Goal: Communication & Community: Answer question/provide support

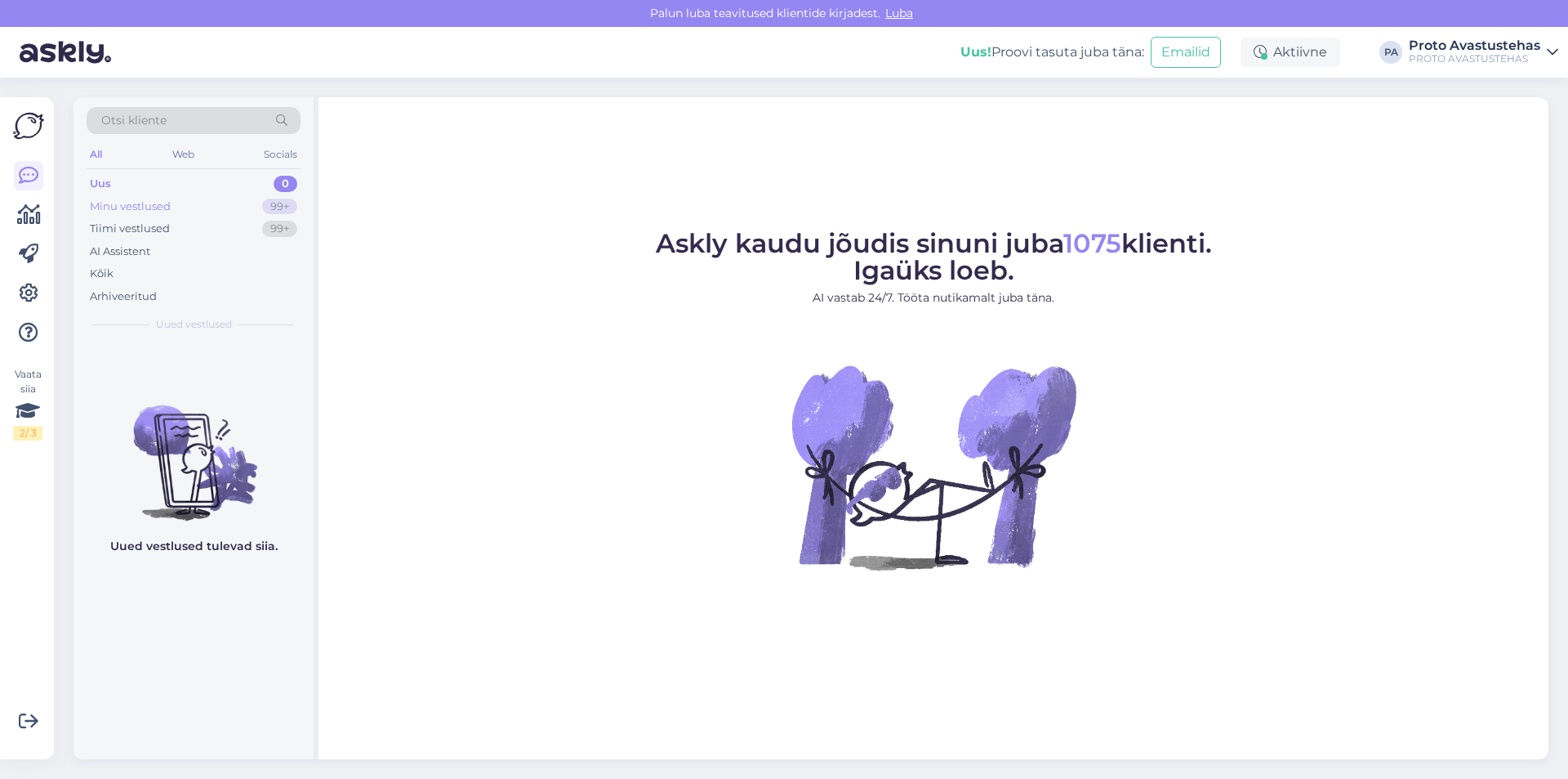
click at [138, 199] on div "Minu vestlused" at bounding box center [130, 206] width 81 height 16
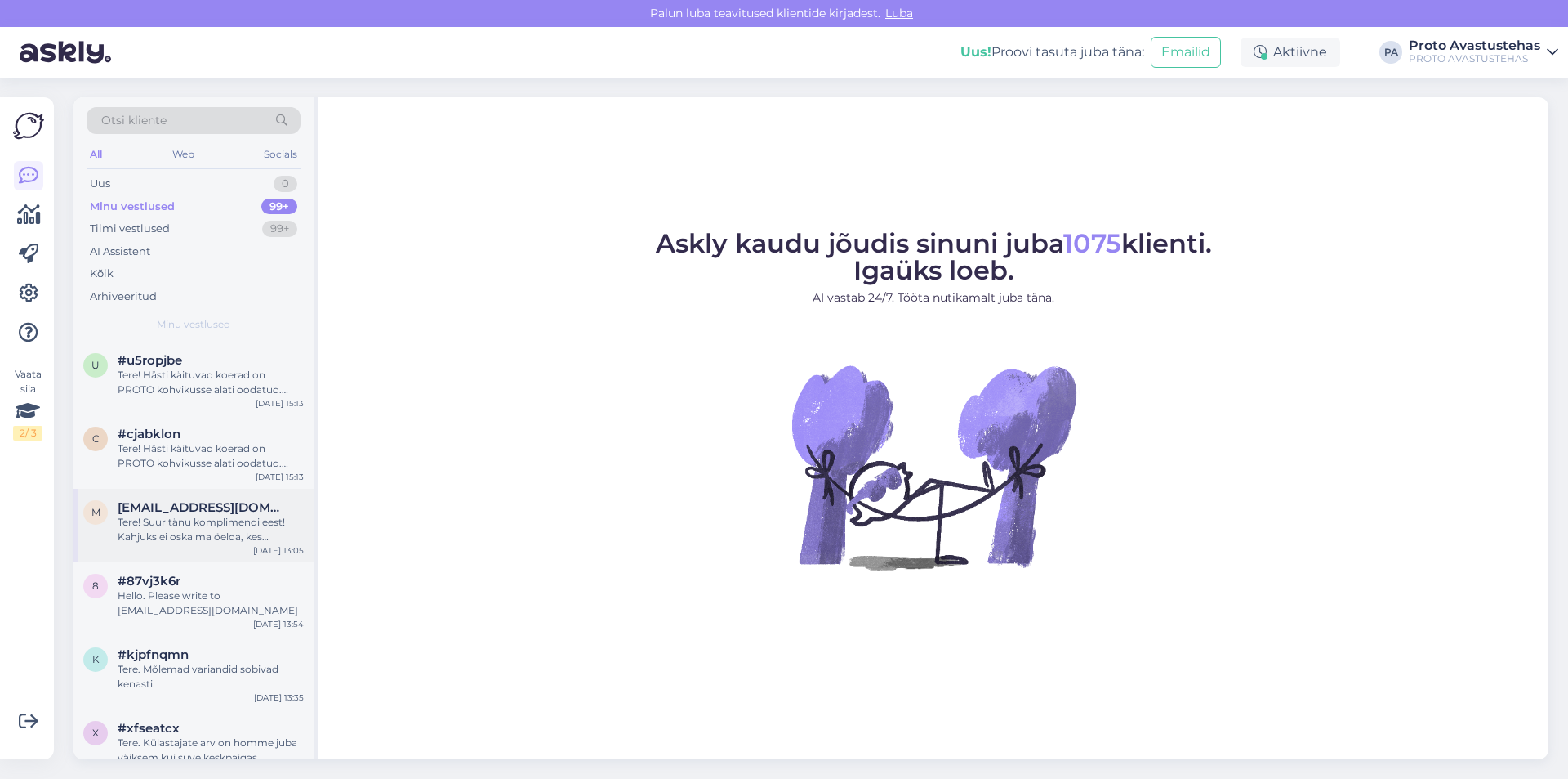
click at [206, 539] on div "Tere! Suur tänu komplimendi eest! Kahjuks ei oska ma öelda, kes valmistas Suvet…" at bounding box center [211, 530] width 186 height 29
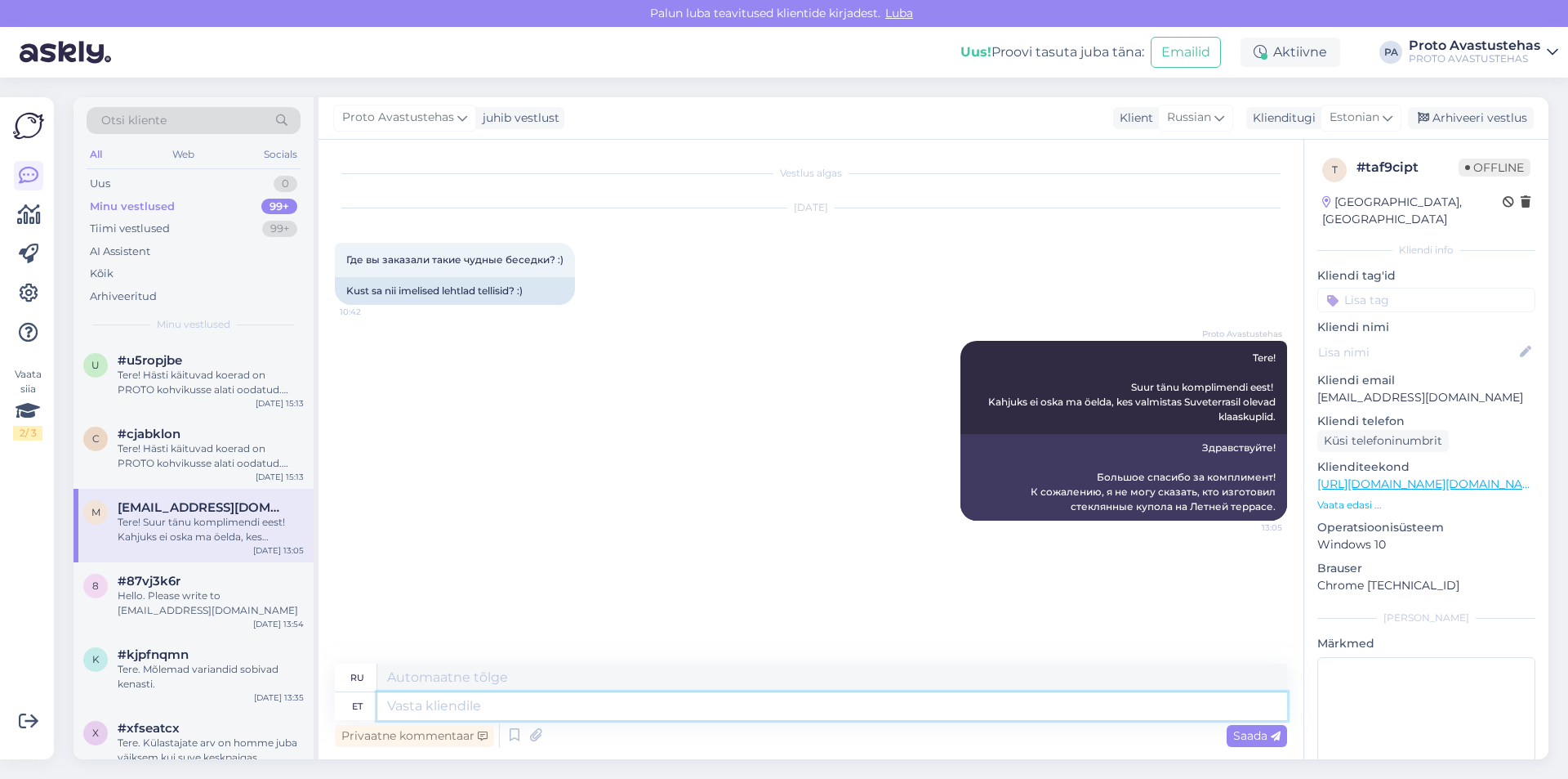
click at [463, 702] on textarea at bounding box center [833, 706] width 910 height 28
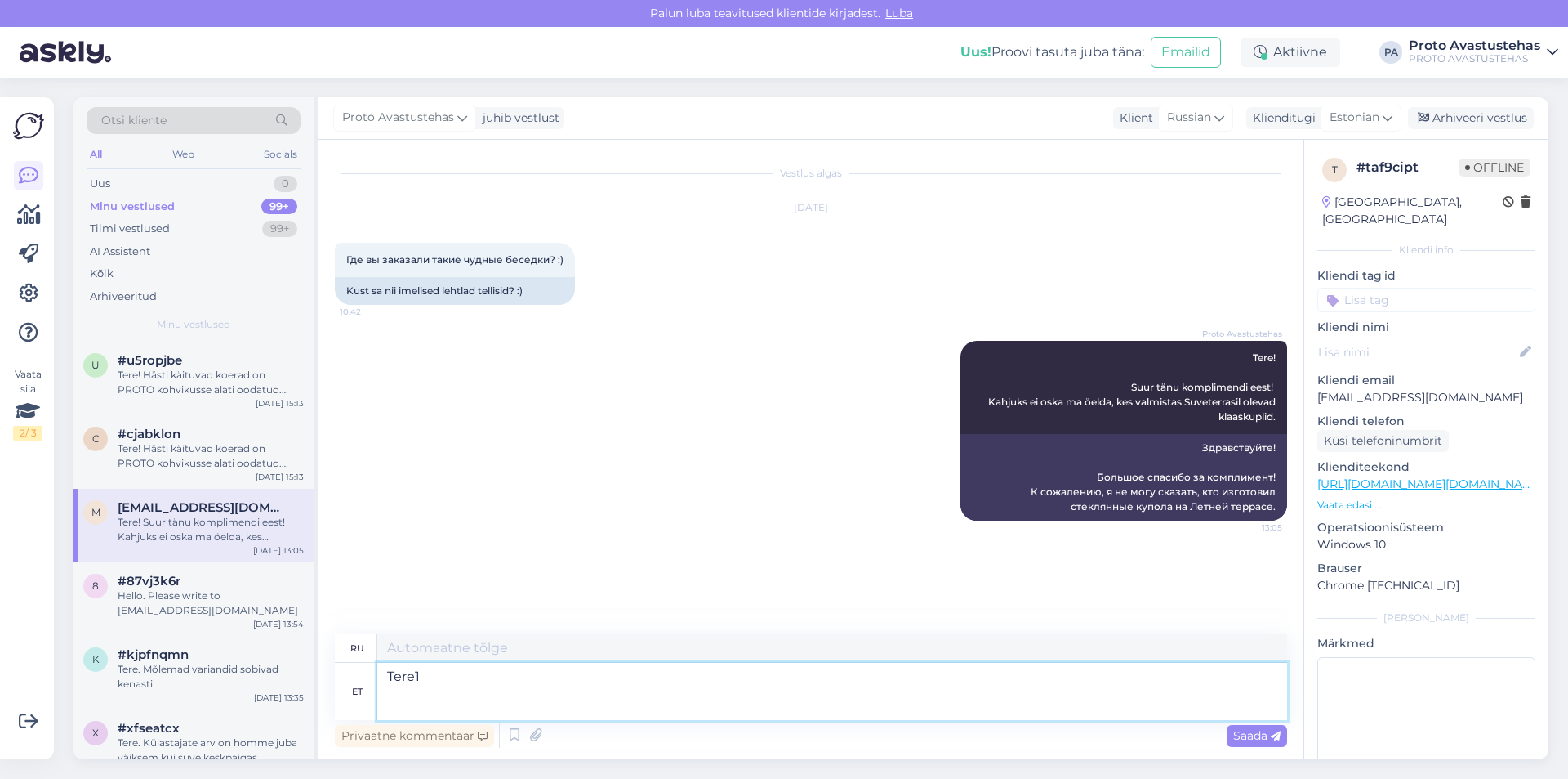
type textarea "Tere1"
type textarea "Привет1"
type textarea "Tere!"
type textarea "Привет!"
type textarea "Tere! Meie s"
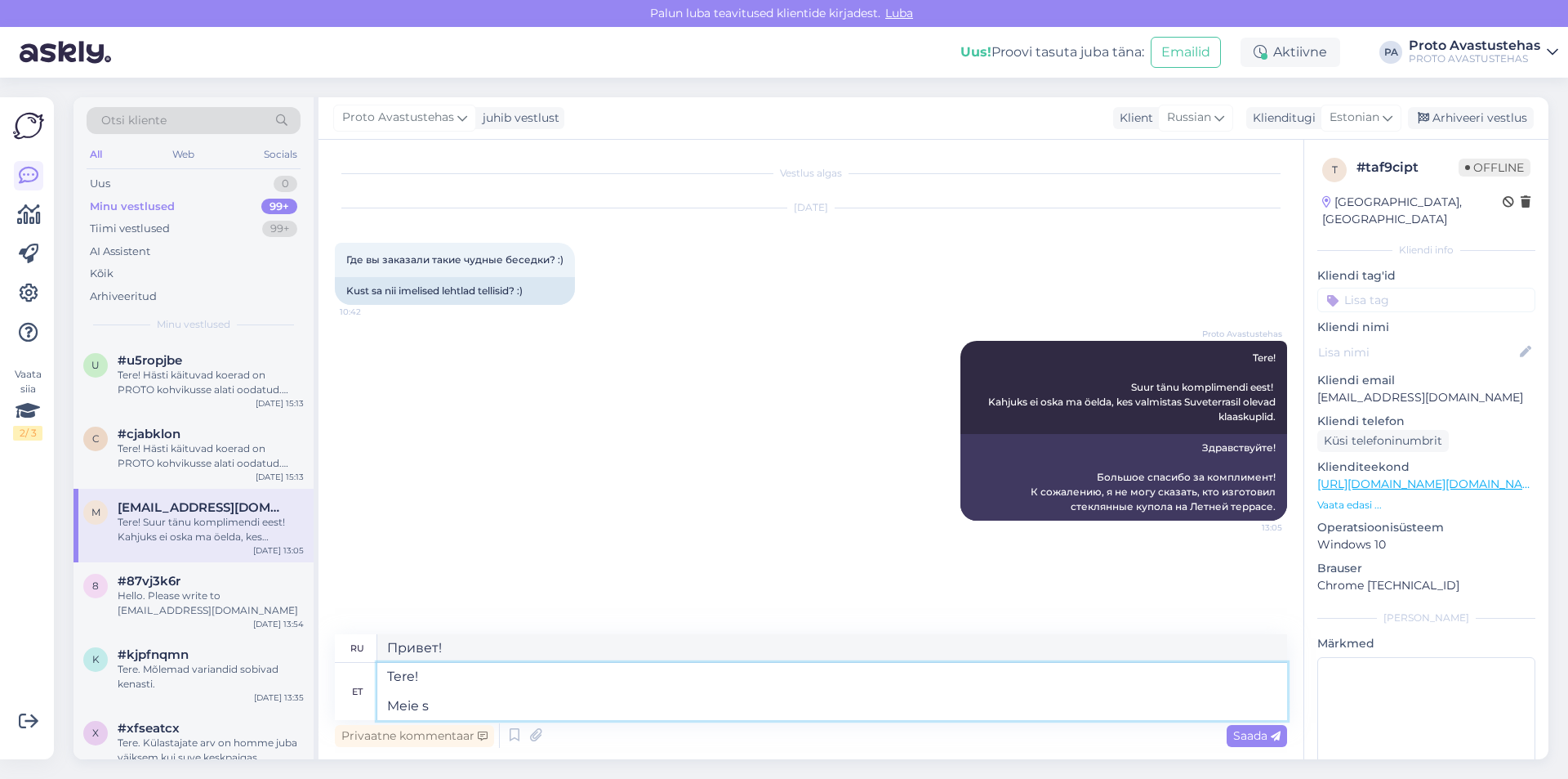
type textarea "Привет! Нас"
type textarea "Tere! Meie suvekuplid o"
type textarea "Привет! Наши летние купола"
type textarea "Tere! Meie S"
type textarea "Привет! Нас"
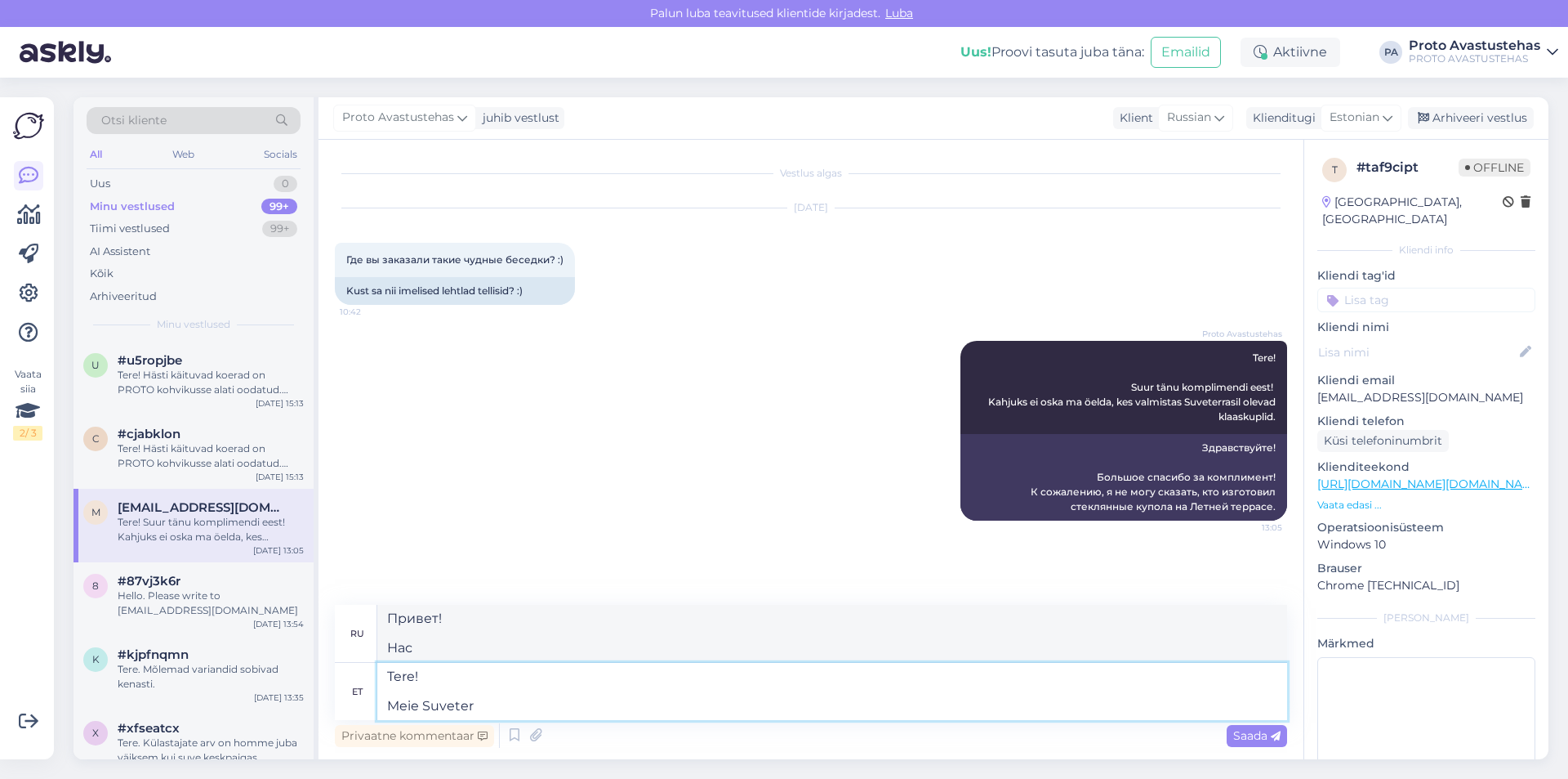
type textarea "Tere! Meie Suveterr"
type textarea "Привет! Наш летний клинок"
type textarea "Tere! Meie Suveterrassi"
type textarea "Здравствуйте! Наша летняя терраса"
type textarea "Tere! Meie Suveterrassi klaaskuplid"
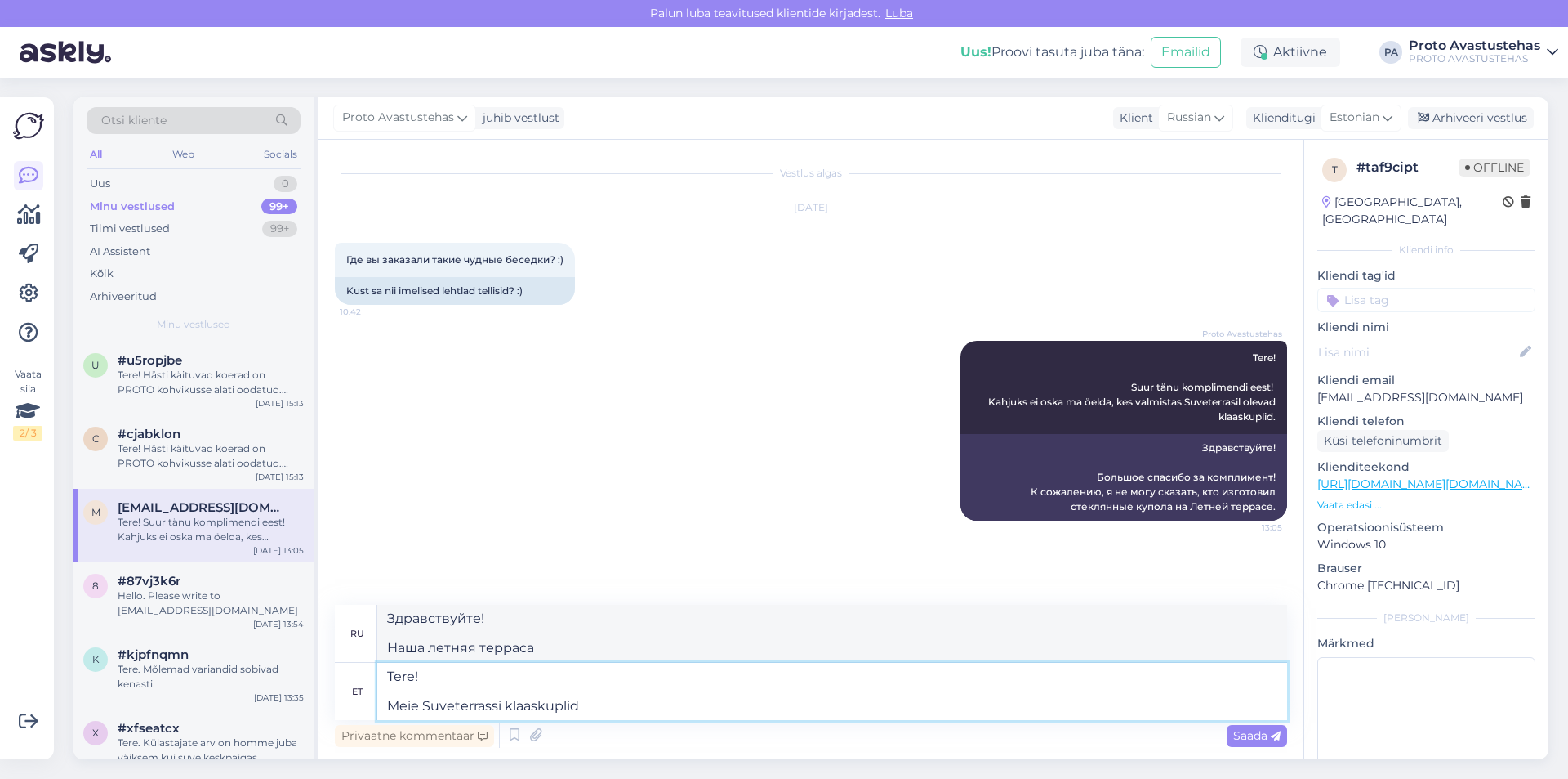
type textarea "Привет! Наши летние террасы со стеклянными куполами"
type textarea "Tere! Meie Suveterrassi klaaskuplid on val"
type textarea "Здравствуйте! Стеклянные купола нашей Летней террасы"
type textarea "Tere! Meie Suveterrassi klaaskuplid on valmistatud"
type textarea "Здравствуйте! Наши стеклянные купола для летней террасы сделаны"
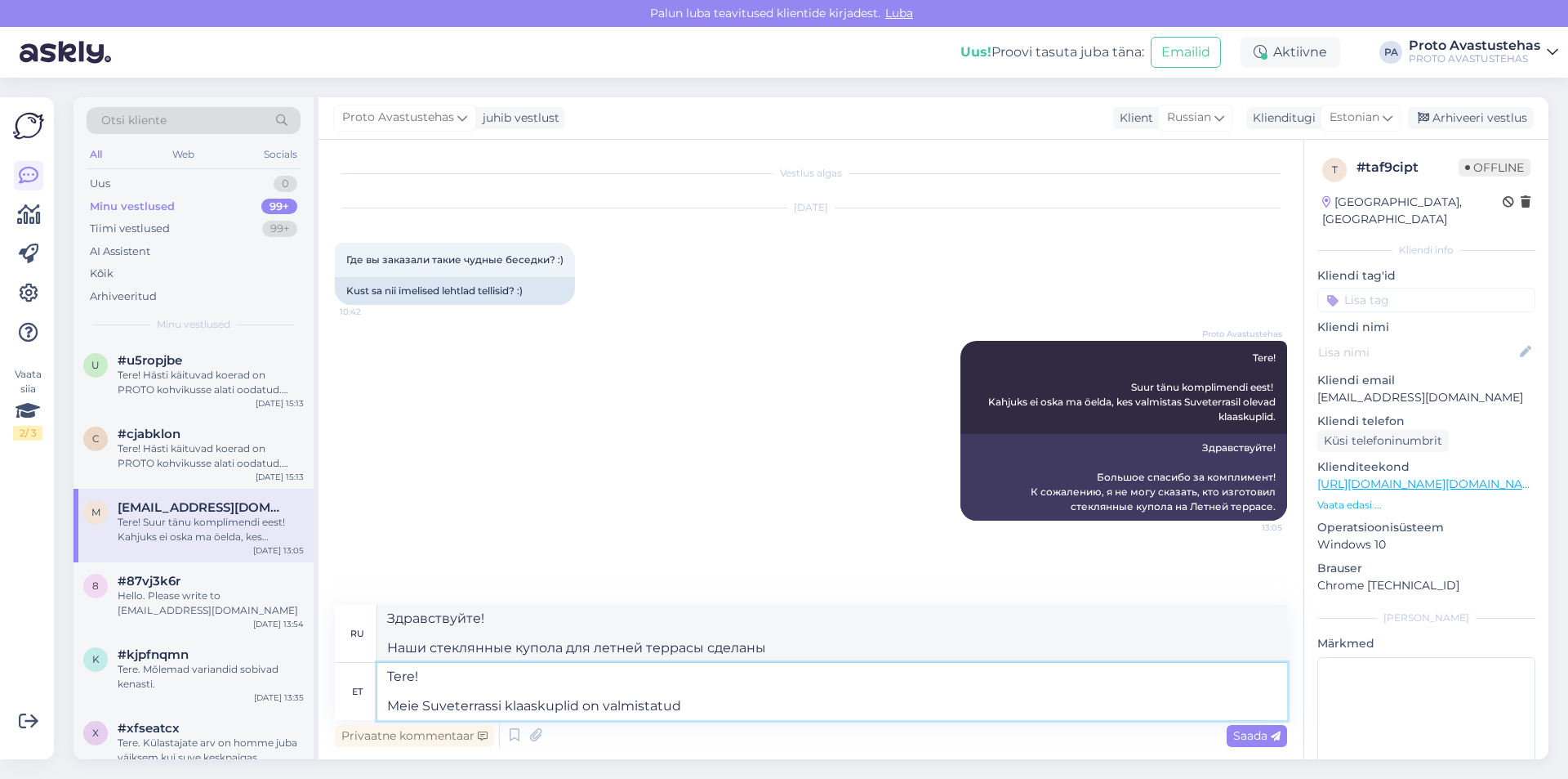
paste textarea "Klaar Modular"
type textarea "Tere! Meie Suveterrassi klaaskuplid on valmistatud Klaar Modular"
type textarea "Здравствуйте! Наши стеклянные купола для летней террасы изготовлены из модульно…"
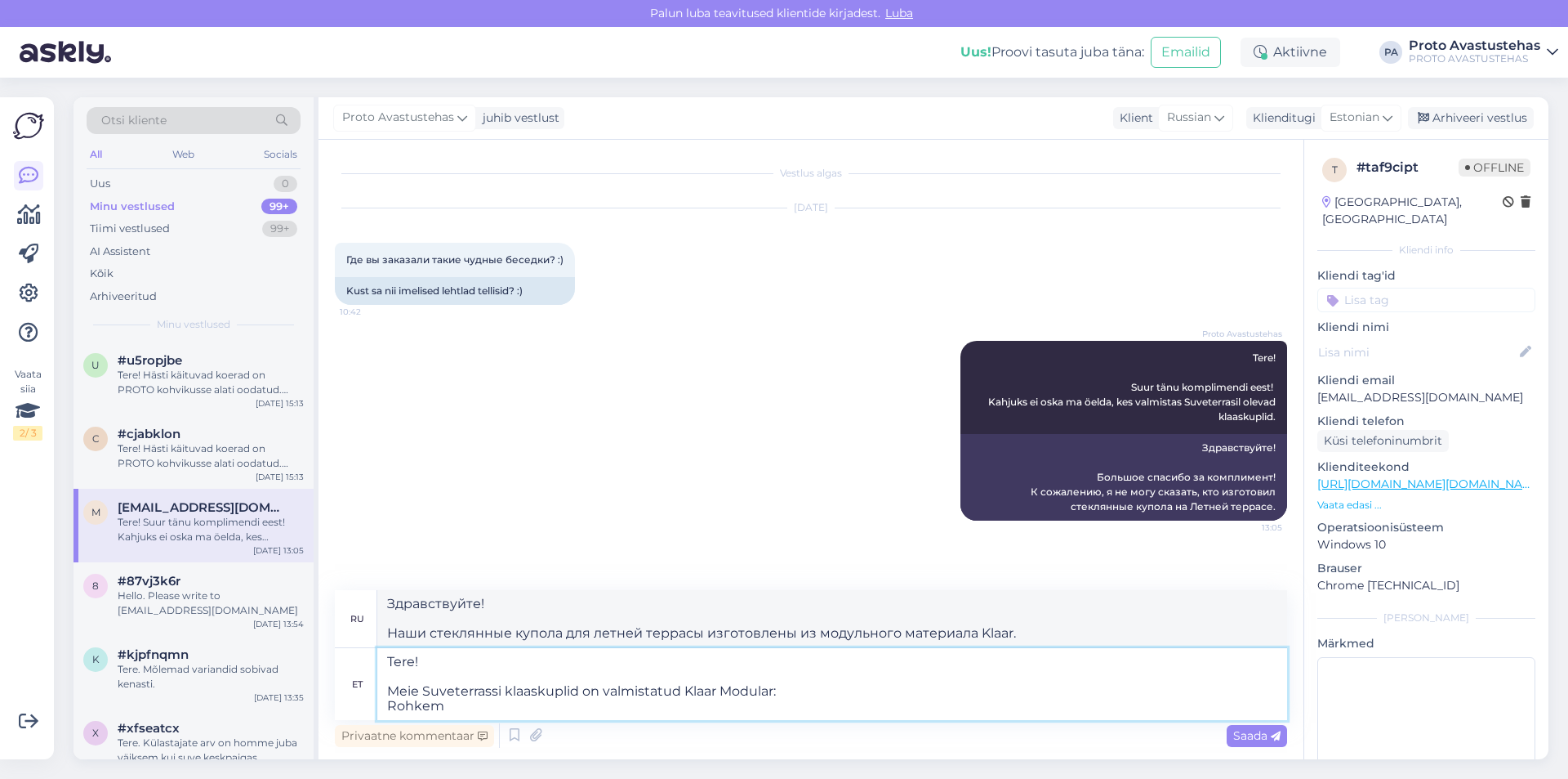
type textarea "Tere! Meie Suveterrassi klaaskuplid on valmistatud Klaar Modular: Rohkem i"
type textarea "Здравствуйте! Наши стеклянные купола для летней террасы изготовлены из модульно…"
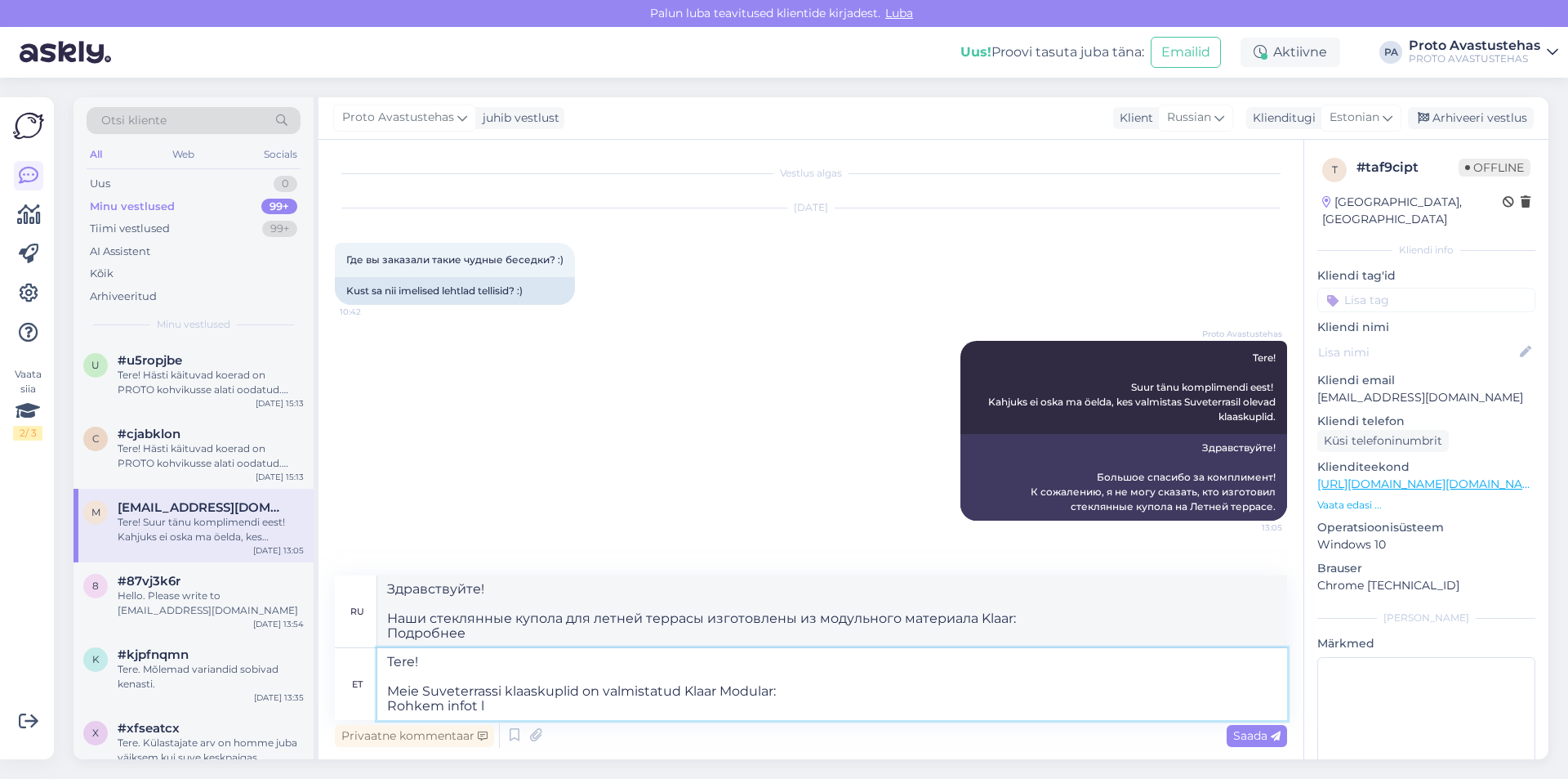
type textarea "Tere! Meie Suveterrassi klaaskuplid on valmistatud Klaar Modular: Rohkem infot …"
type textarea "Здравствуйте! Наши стеклянные купола для летней террасы изготовлены из модульно…"
type textarea "Tere! Meie Suveterrassi klaaskuplid on valmistatud Klaar Modular: Rohkem infot …"
type textarea "Здравствуйте! Наши стеклянные купола для летней террасы изготовлены из модульно…"
type textarea "Tere! Meie Suveterrassi klaaskuplid on valmistatud Klaar Modular: Rohkem infot …"
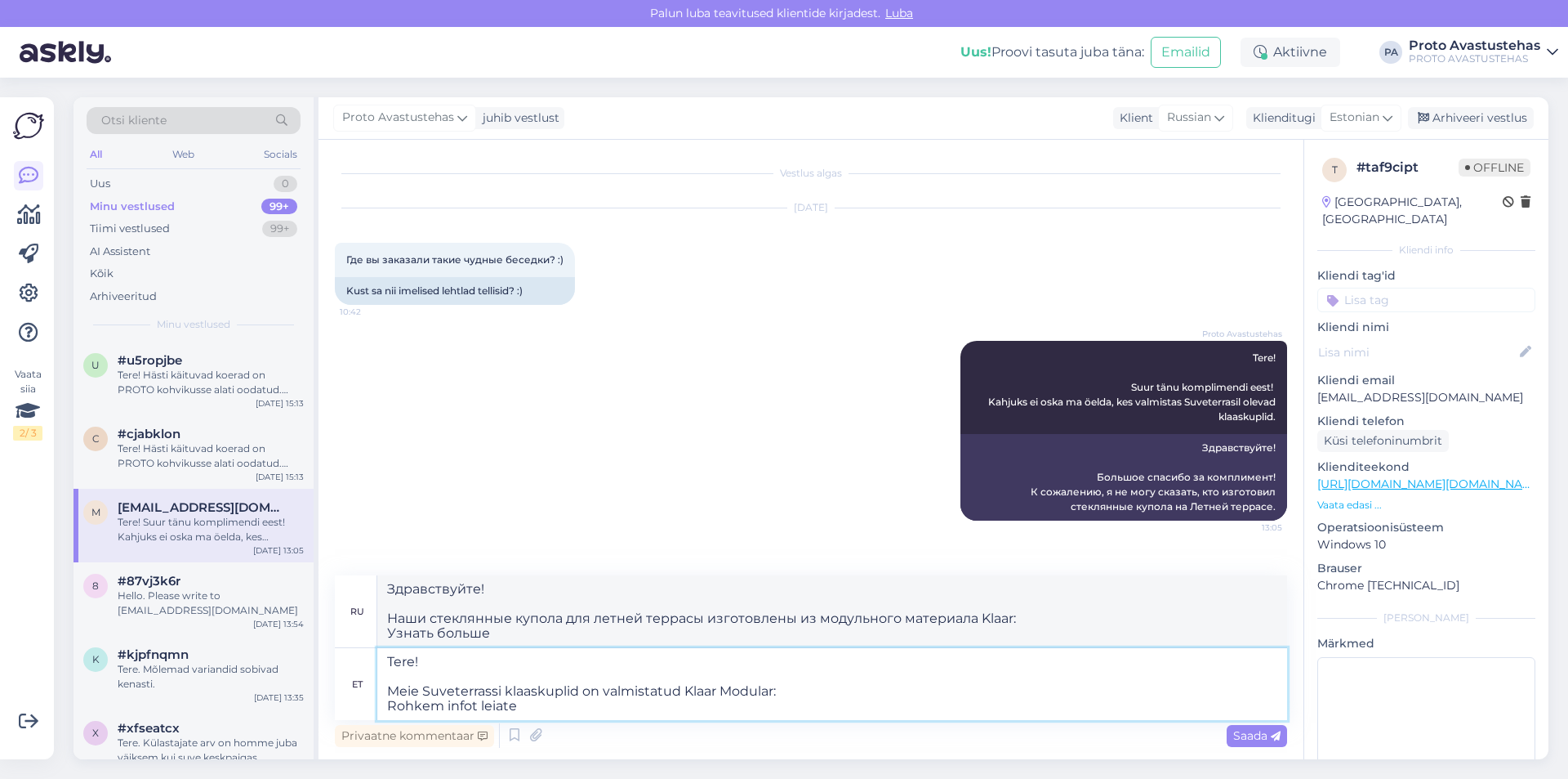
type textarea "Здравствуйте! Наши стеклянные купола для летней террасы изготовлены из модульно…"
paste textarea "[URL][DOMAIN_NAME]"
type textarea "Tere! Meie Suveterrassi klaaskuplid on valmistatud Klaar Modular: Rohkem infot …"
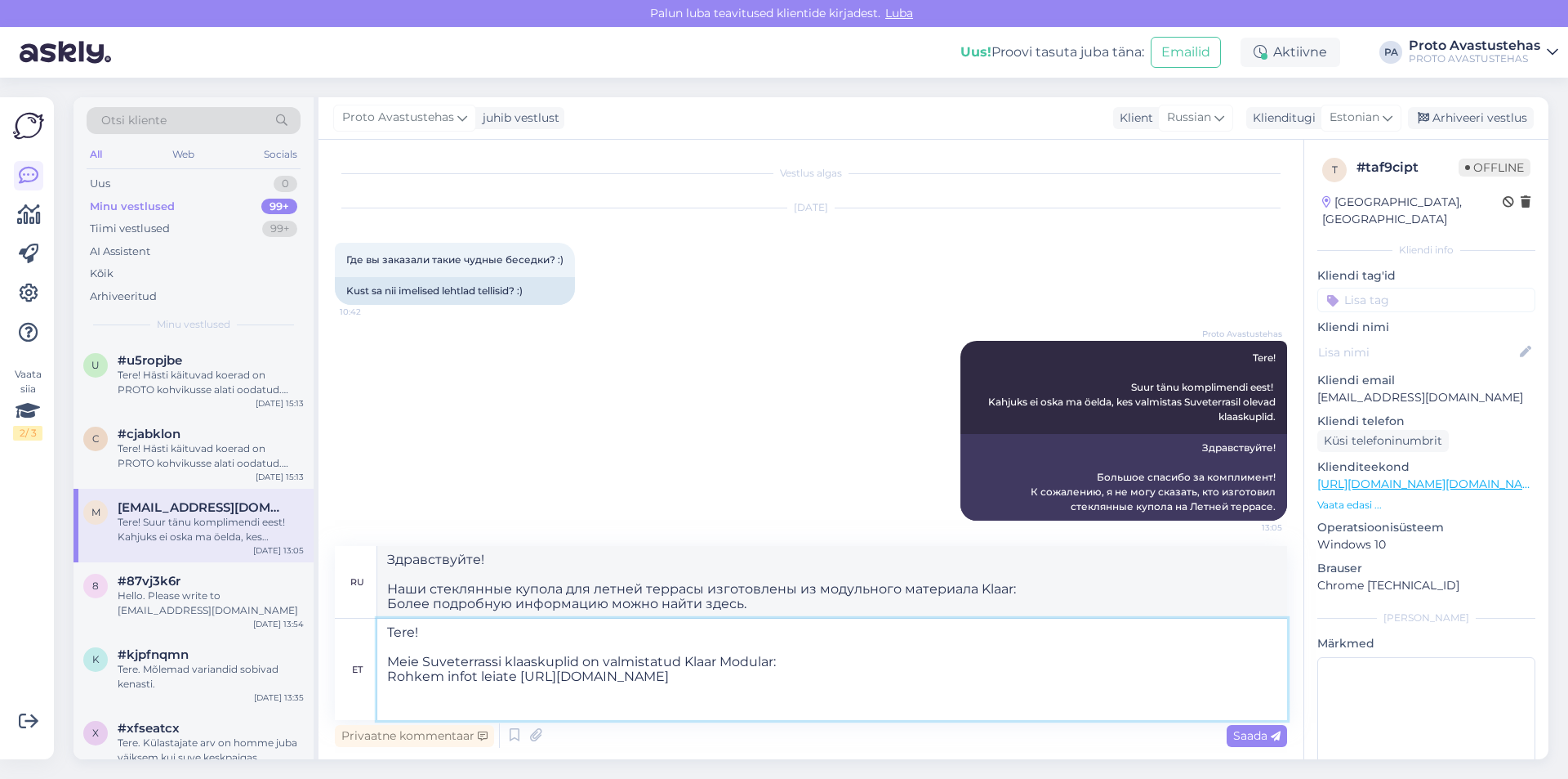
type textarea "Здравствуйте! Наши стеклянные купола для летней террасы изготовлены компанией K…"
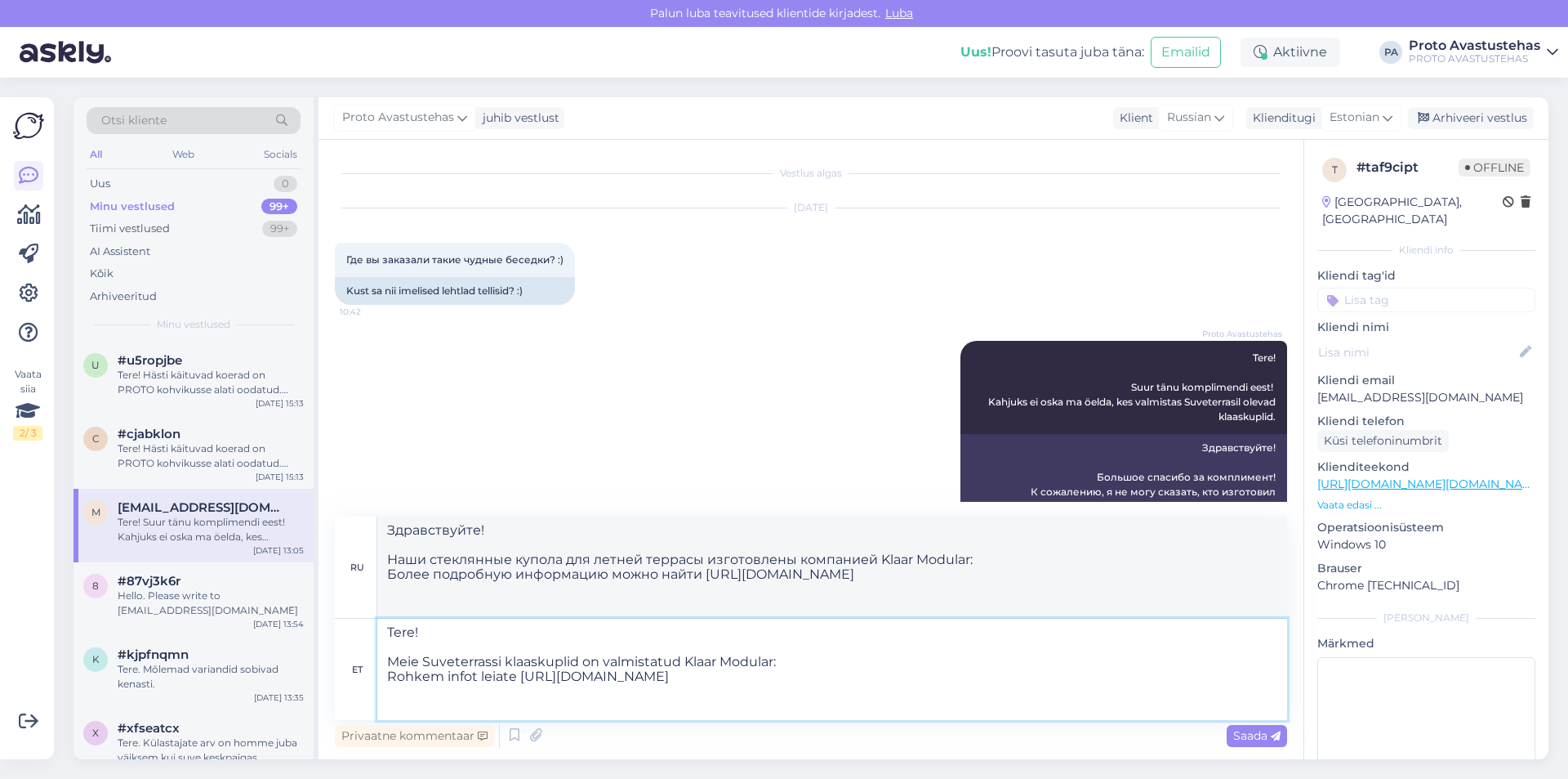
drag, startPoint x: 1234, startPoint y: 705, endPoint x: 520, endPoint y: 675, distance: 714.6
click at [520, 675] on textarea "Tere! Meie Suveterrassi klaaskuplid on valmistatud Klaar Modular: Rohkem infot …" at bounding box center [833, 669] width 910 height 101
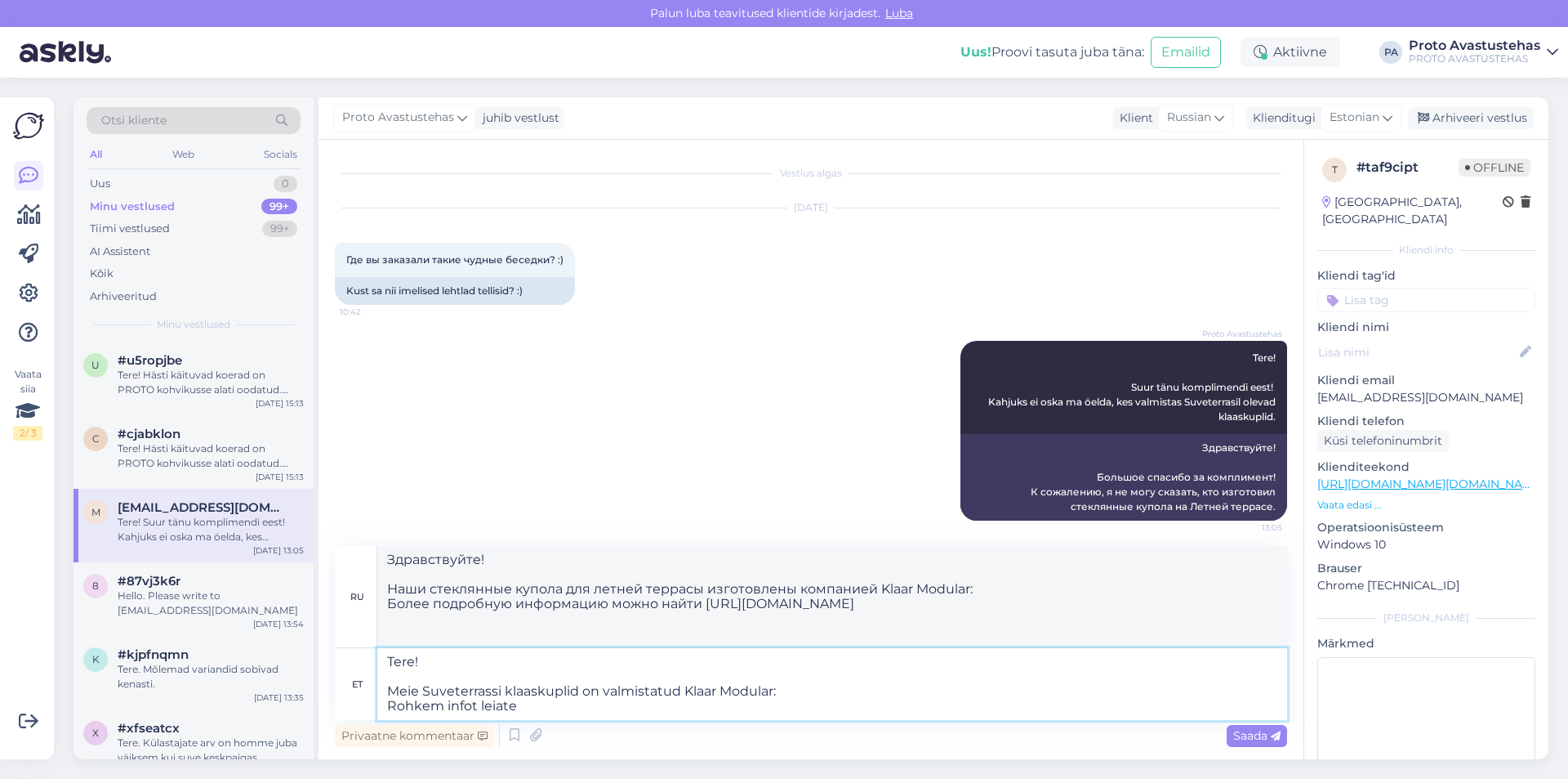
paste textarea "[URL][DOMAIN_NAME]"
type textarea "Tere! Meie Suveterrassi klaaskuplid on valmistatud Klaar Modular: Rohkem infot …"
type textarea "Здравствуйте! Наши стеклянные купола для летней террасы изготовлены из модульно…"
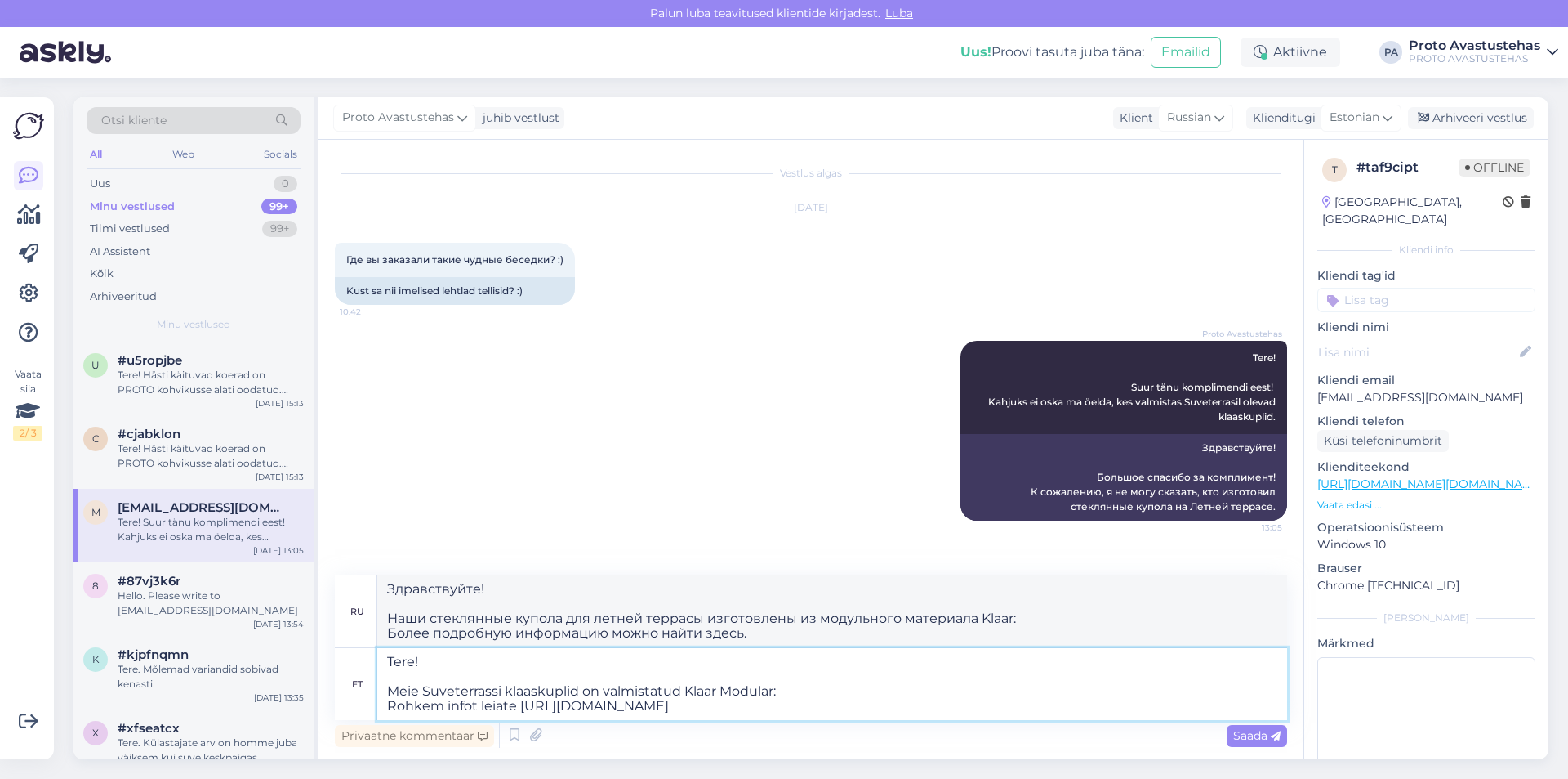
type textarea "Tere! Meie Suveterrassi klaaskuplid on valmistatud Klaar Modular: Rohkem infot …"
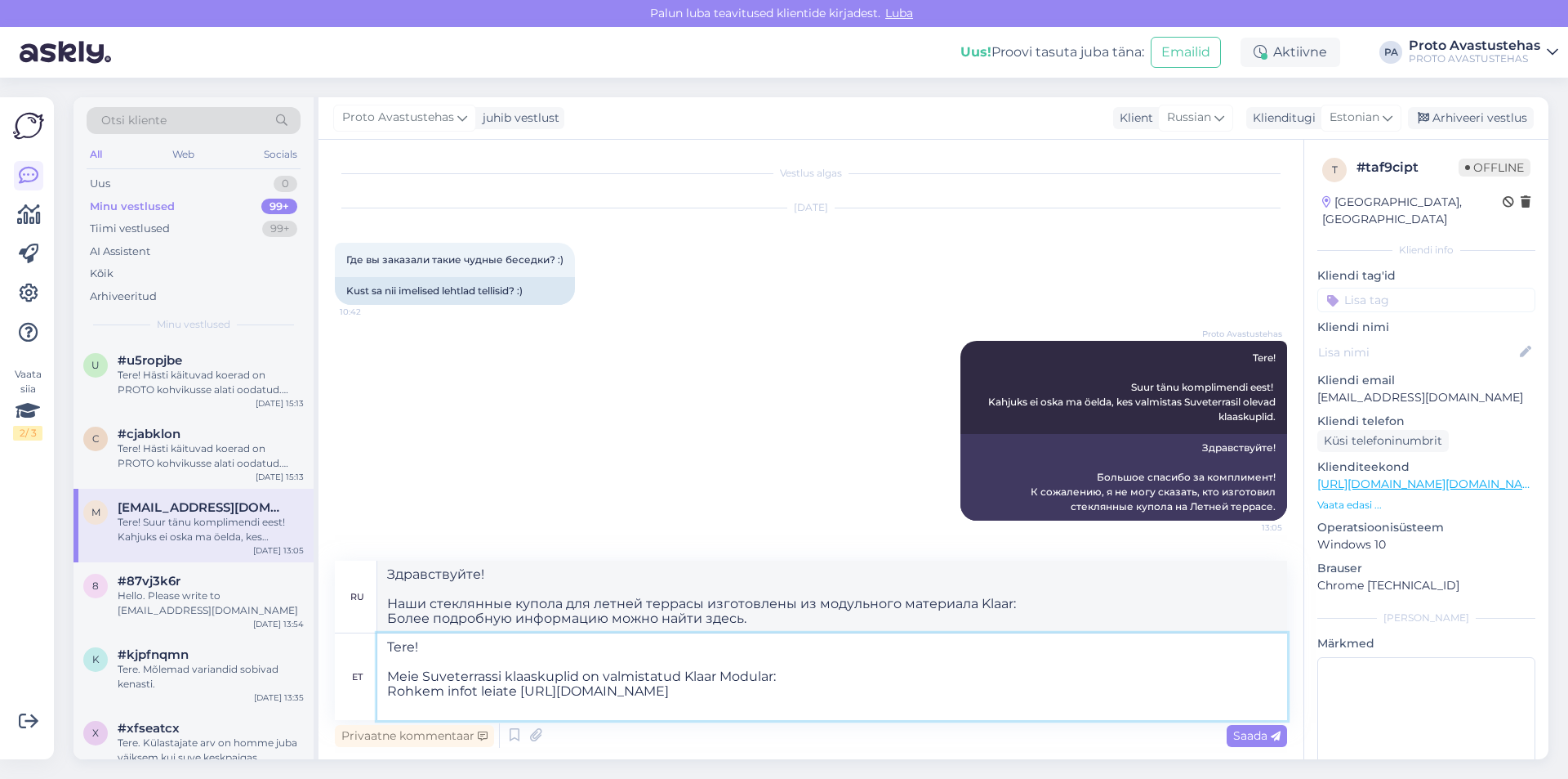
type textarea "Здравствуйте! Наши стеклянные купола для летней террасы изготовлены компанией K…"
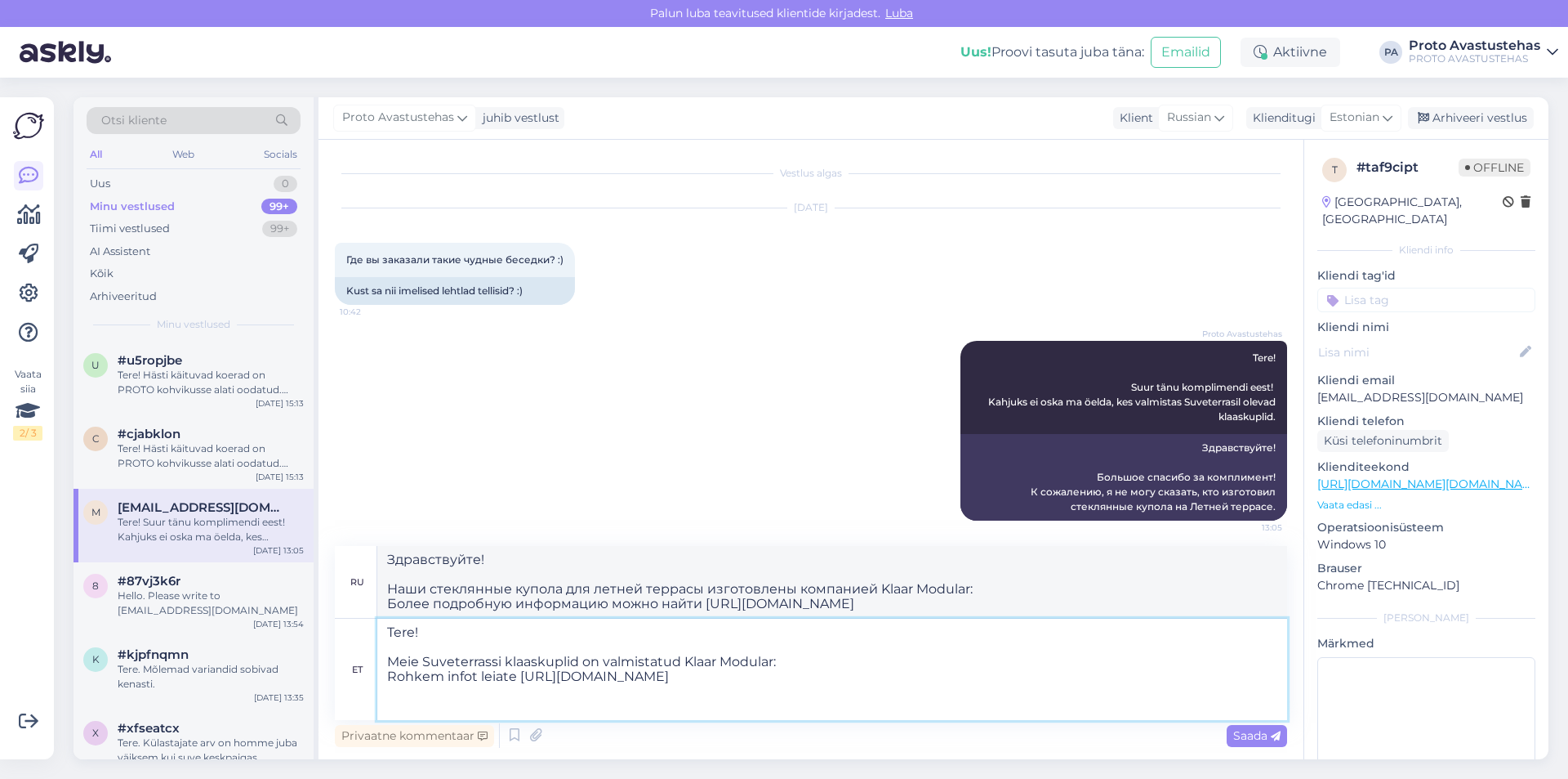
click at [526, 674] on textarea "Tere! Meie Suveterrassi klaaskuplid on valmistatud Klaar Modular: Rohkem infot …" at bounding box center [833, 669] width 910 height 101
type textarea "Tere! Meie Suveterrassi klaaskuplid on valmistatud Klaar Modular: Rohkem infot …"
type textarea "Здравствуйте! Наши стеклянные купола для летней террасы изготовлены компанией K…"
type textarea "Tere! Meie Suveterrassi klaaskuplid on valmistatud Klaar Modular: Rohkem infot …"
click at [1250, 731] on span "Saada" at bounding box center [1257, 735] width 47 height 14
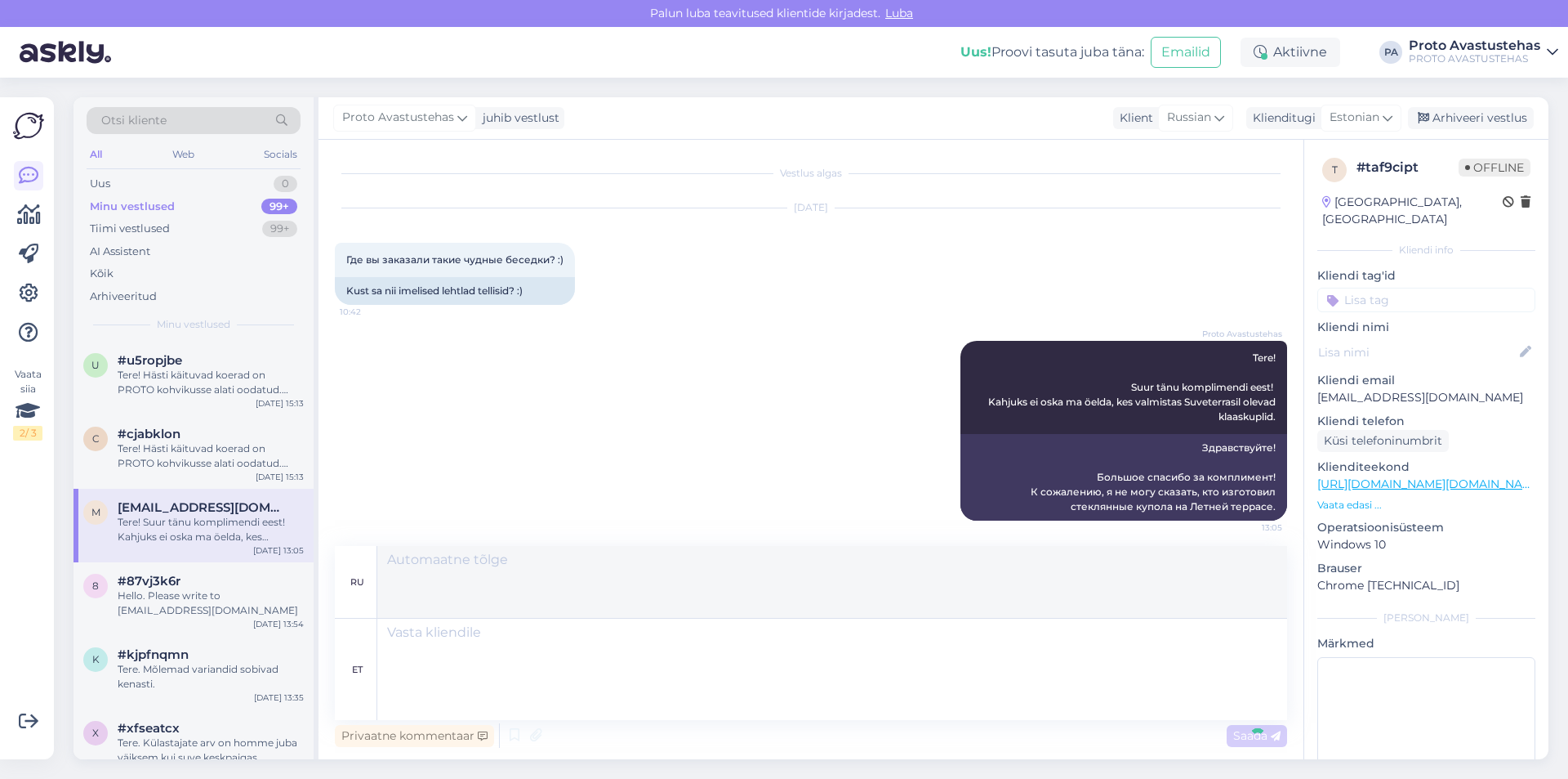
scroll to position [169, 0]
